Goal: Task Accomplishment & Management: Manage account settings

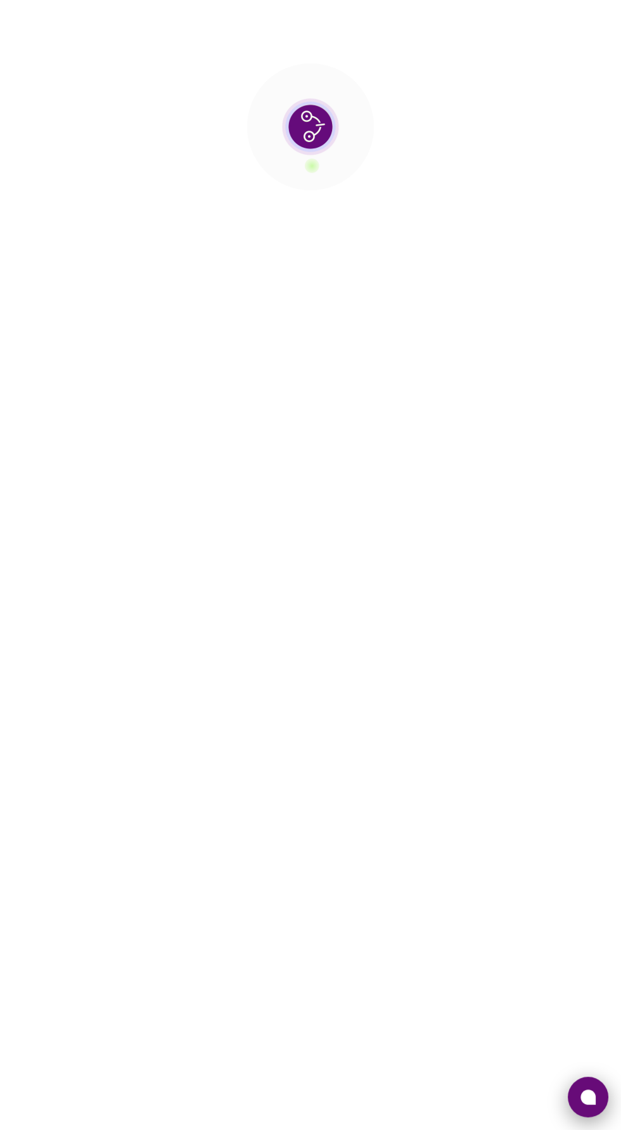
click at [589, 1086] on button at bounding box center [588, 1096] width 41 height 41
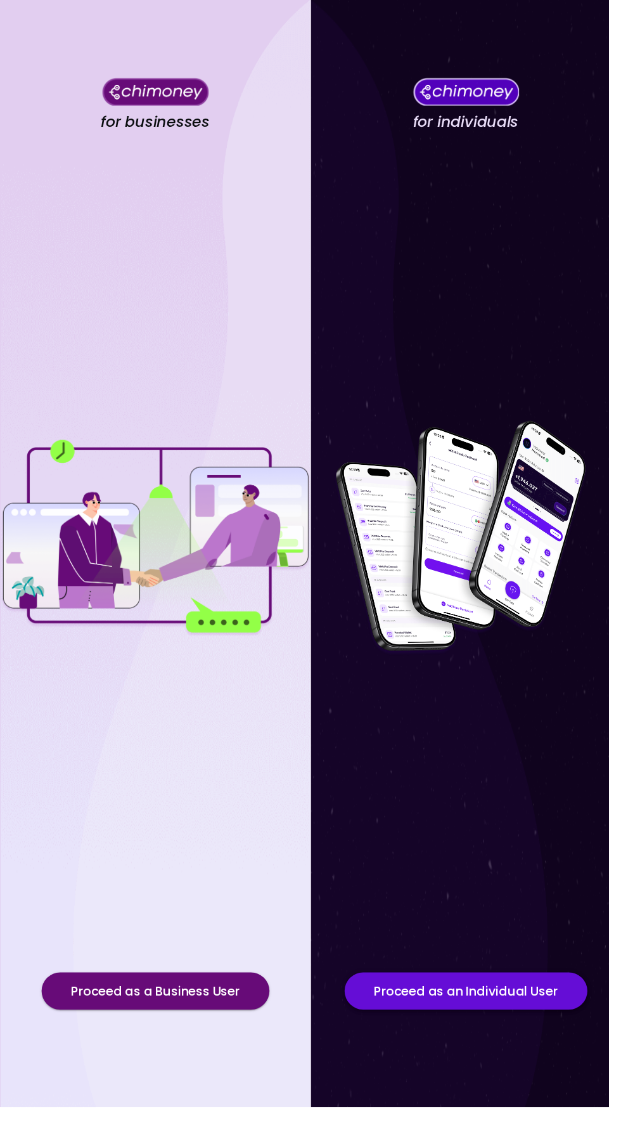
click at [501, 1030] on button "Proceed as an Individual User" at bounding box center [476, 1011] width 248 height 38
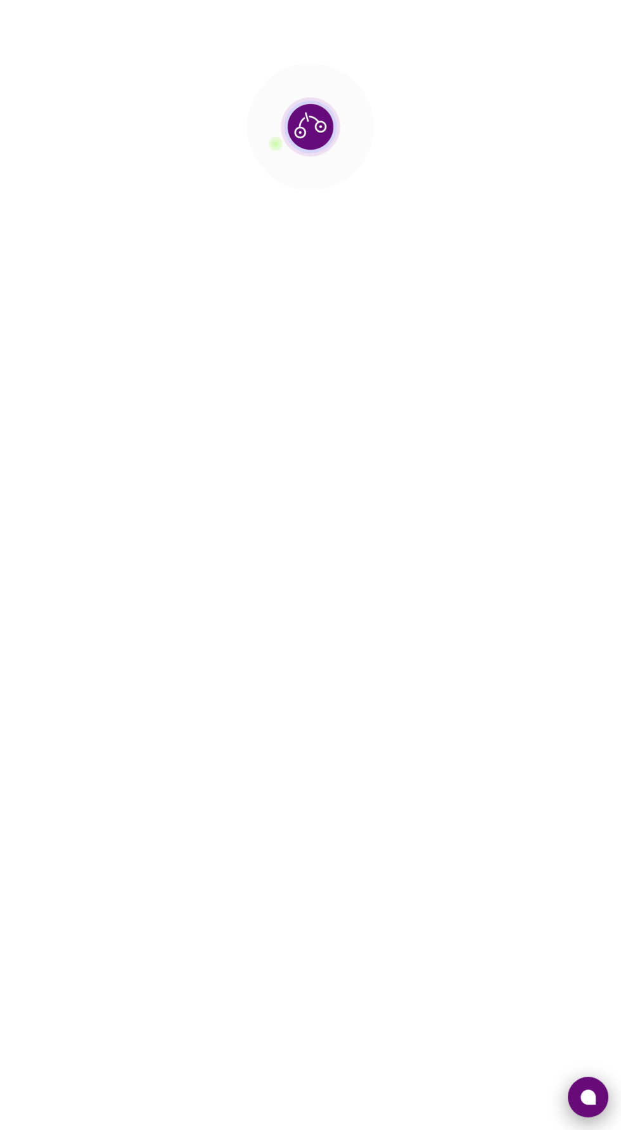
click at [596, 1104] on icon at bounding box center [588, 1096] width 15 height 15
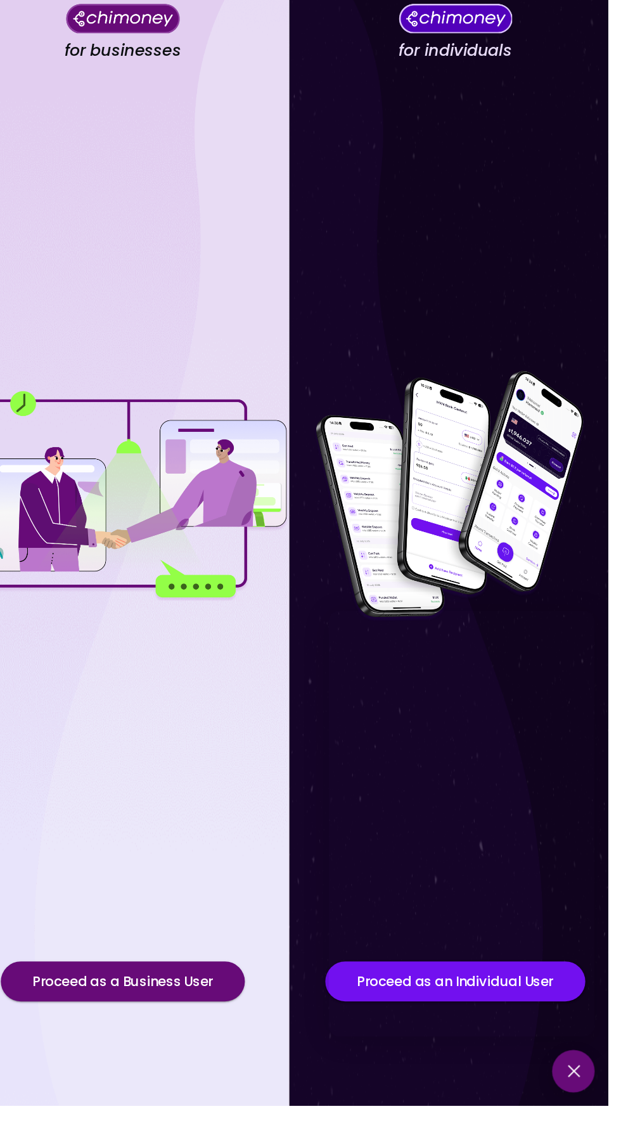
scroll to position [52, 0]
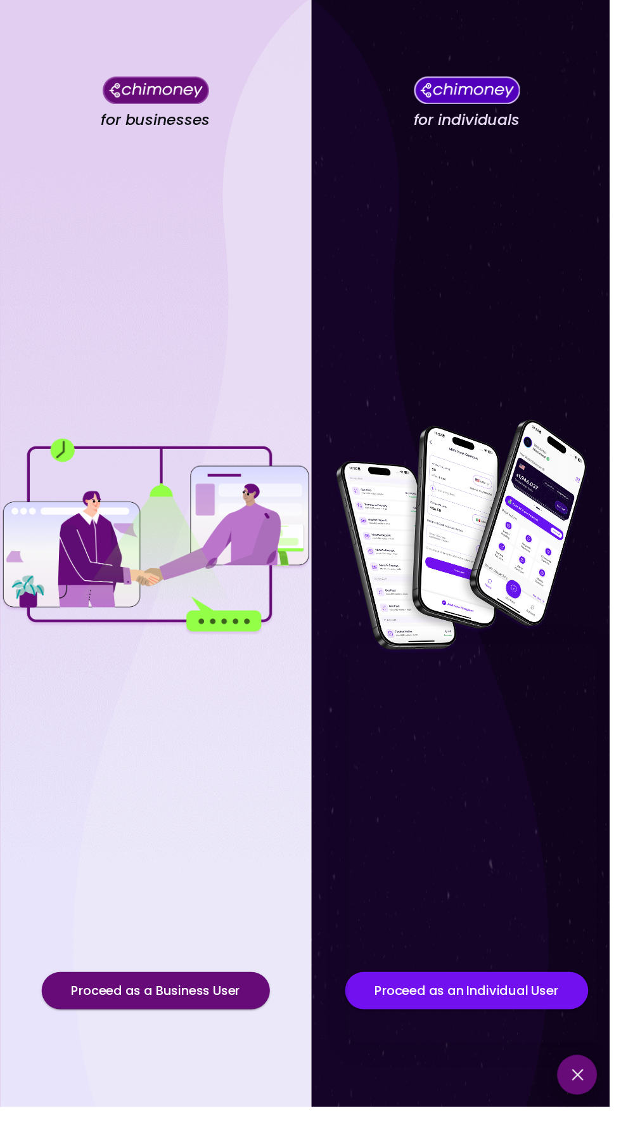
click at [602, 1117] on button at bounding box center [588, 1096] width 41 height 41
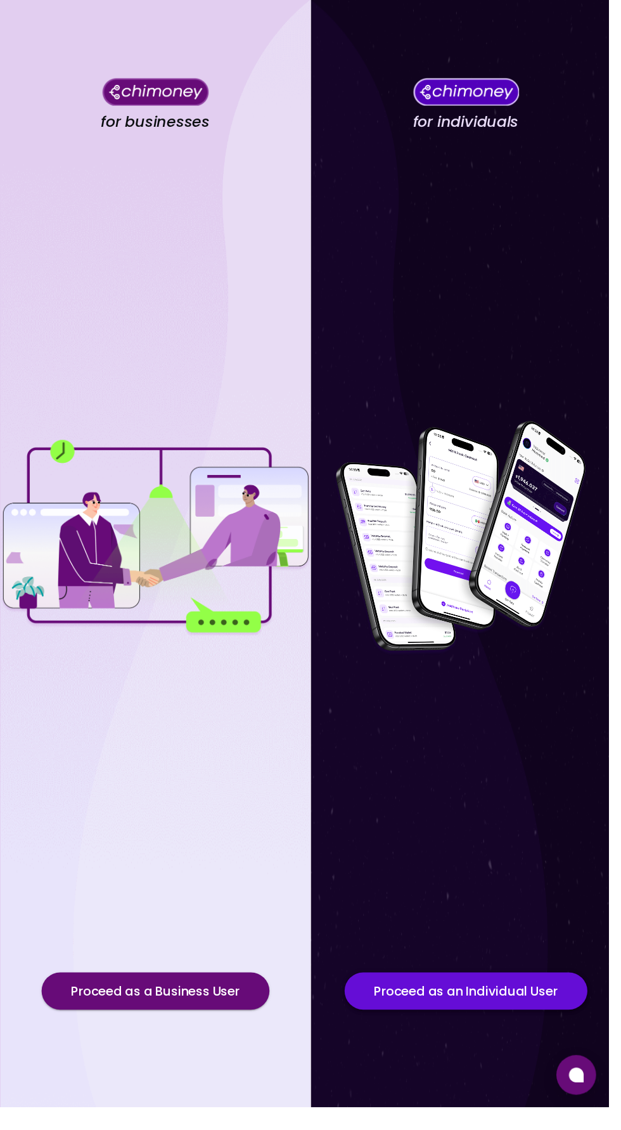
click at [461, 1030] on button "Proceed as an Individual User" at bounding box center [476, 1011] width 248 height 38
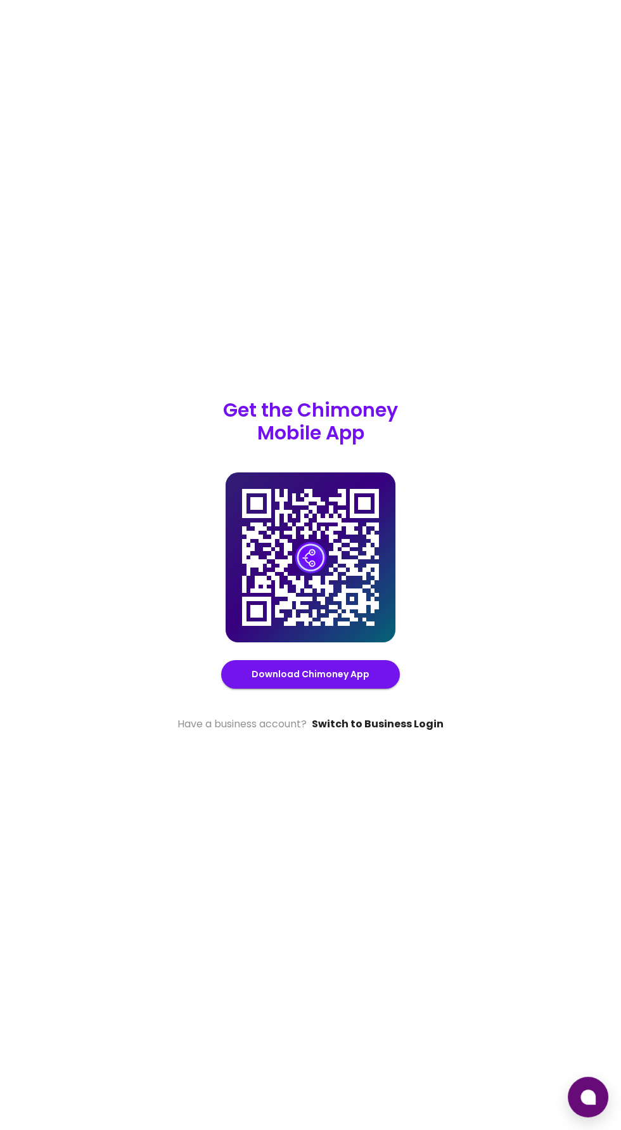
click at [426, 731] on link "Switch to Business Login" at bounding box center [378, 723] width 132 height 15
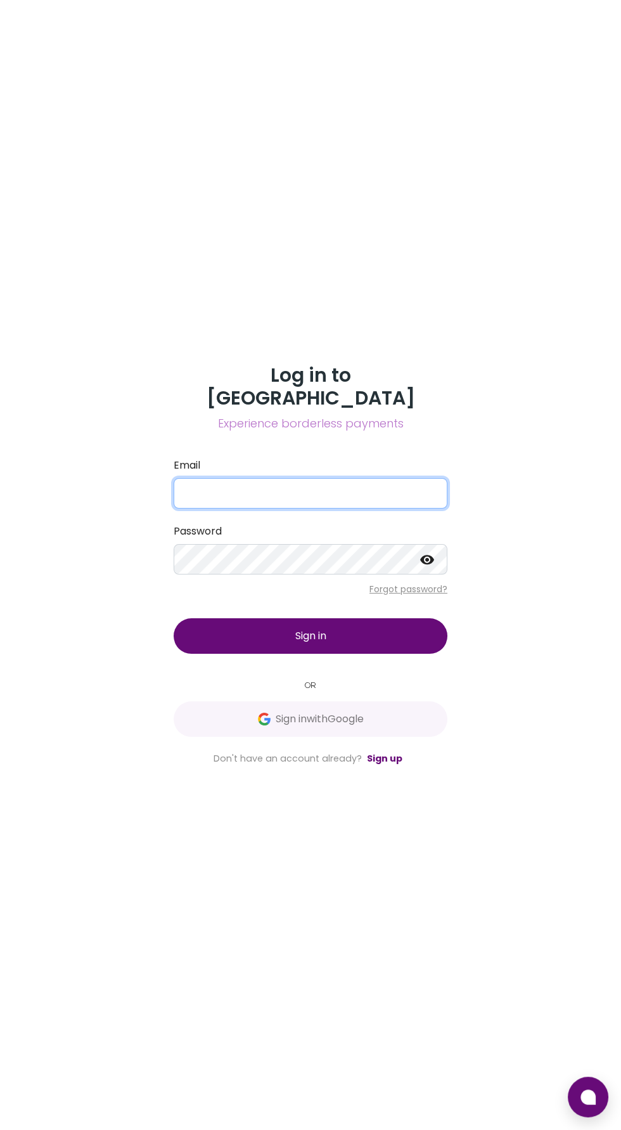
click at [247, 508] on input "Email" at bounding box center [311, 493] width 274 height 30
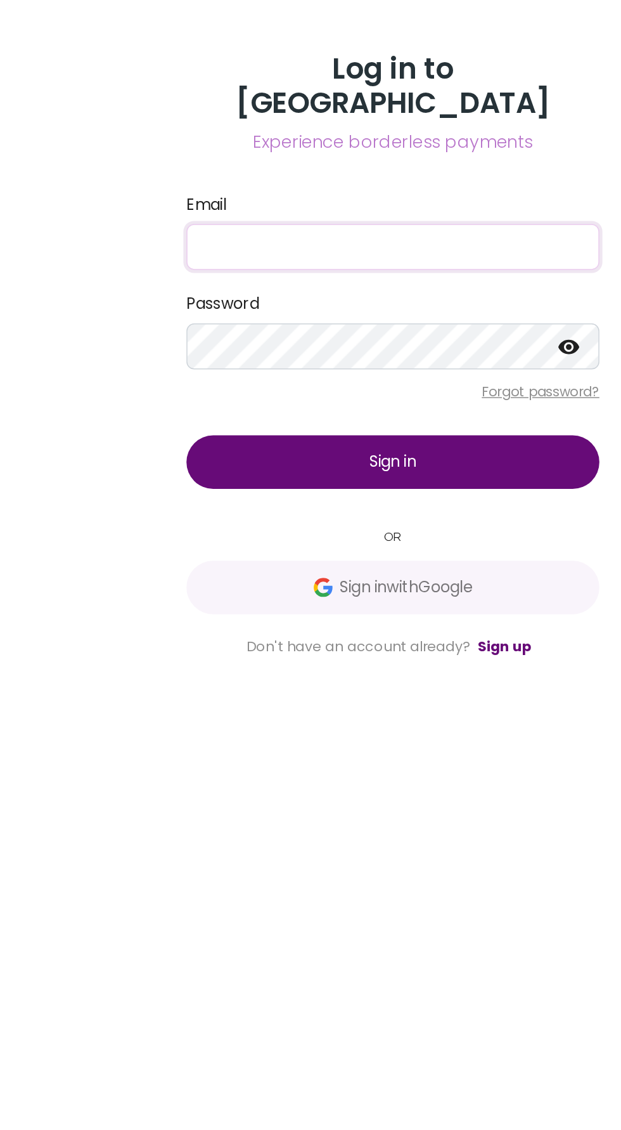
type input "Leorsharzil@gmail.com"
click at [349, 654] on button "Sign in" at bounding box center [311, 635] width 274 height 35
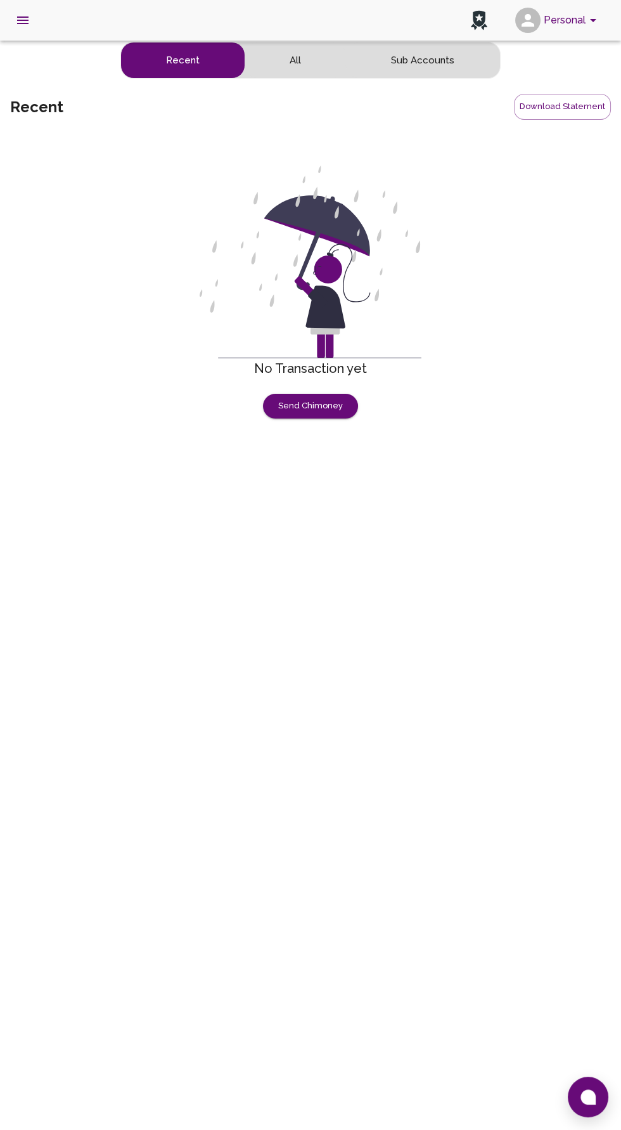
click at [22, 20] on icon "open drawer" at bounding box center [22, 20] width 11 height 8
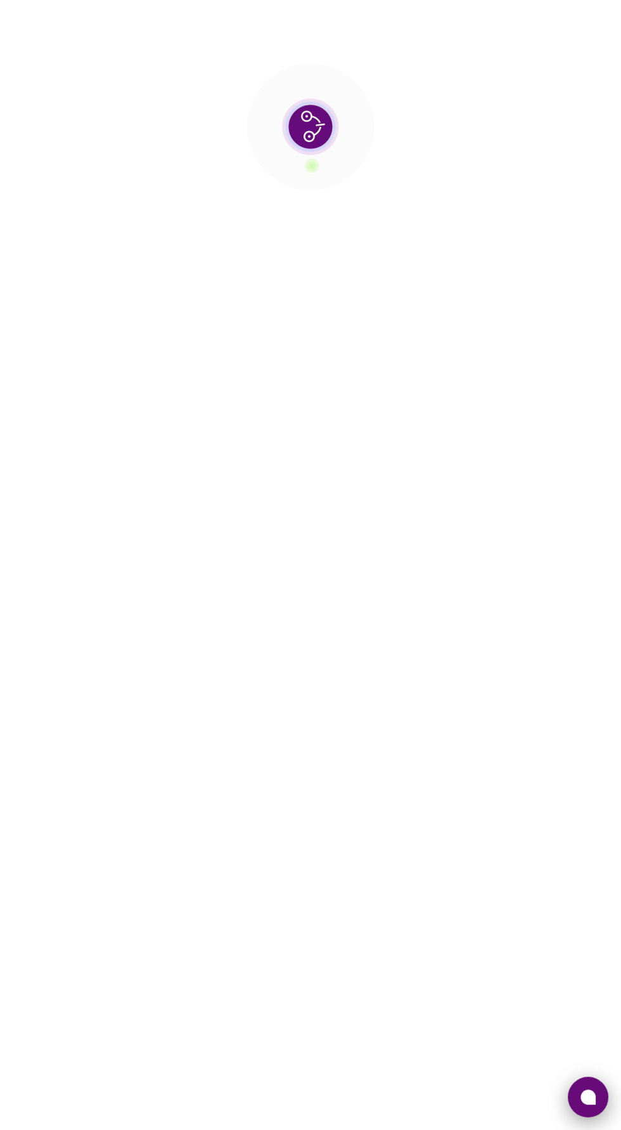
click at [585, 1104] on icon at bounding box center [588, 1096] width 15 height 15
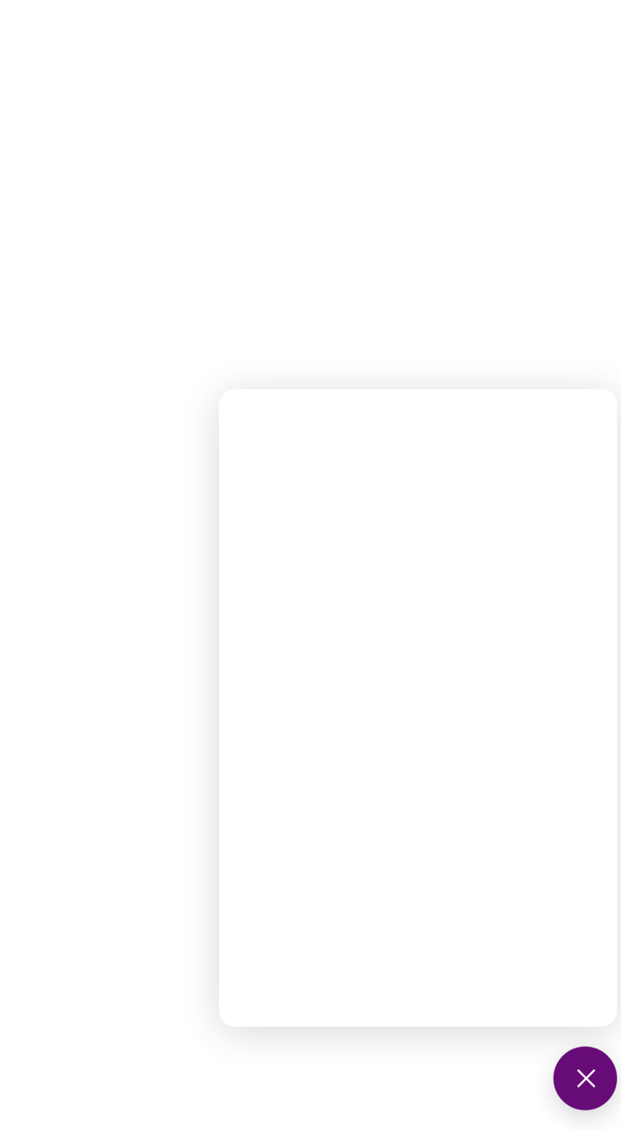
scroll to position [90, 0]
